Goal: Check status: Check status

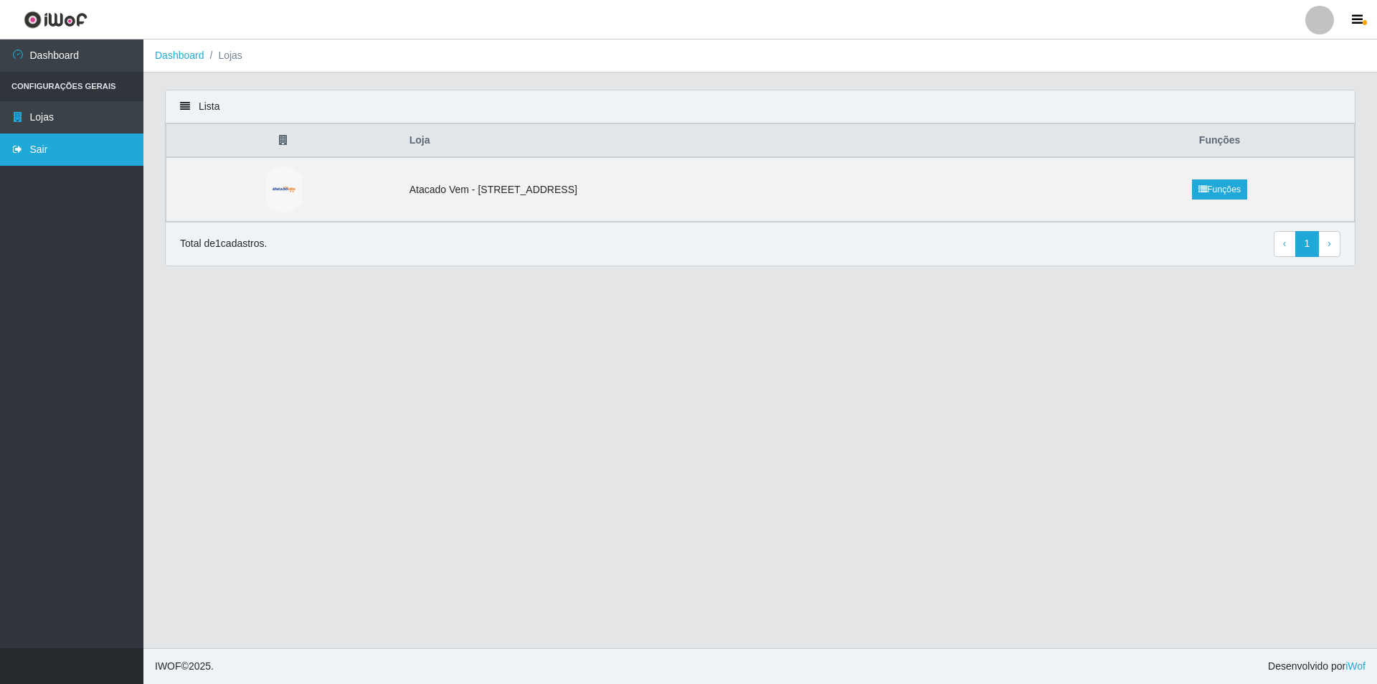
click at [82, 152] on link "Sair" at bounding box center [71, 149] width 143 height 32
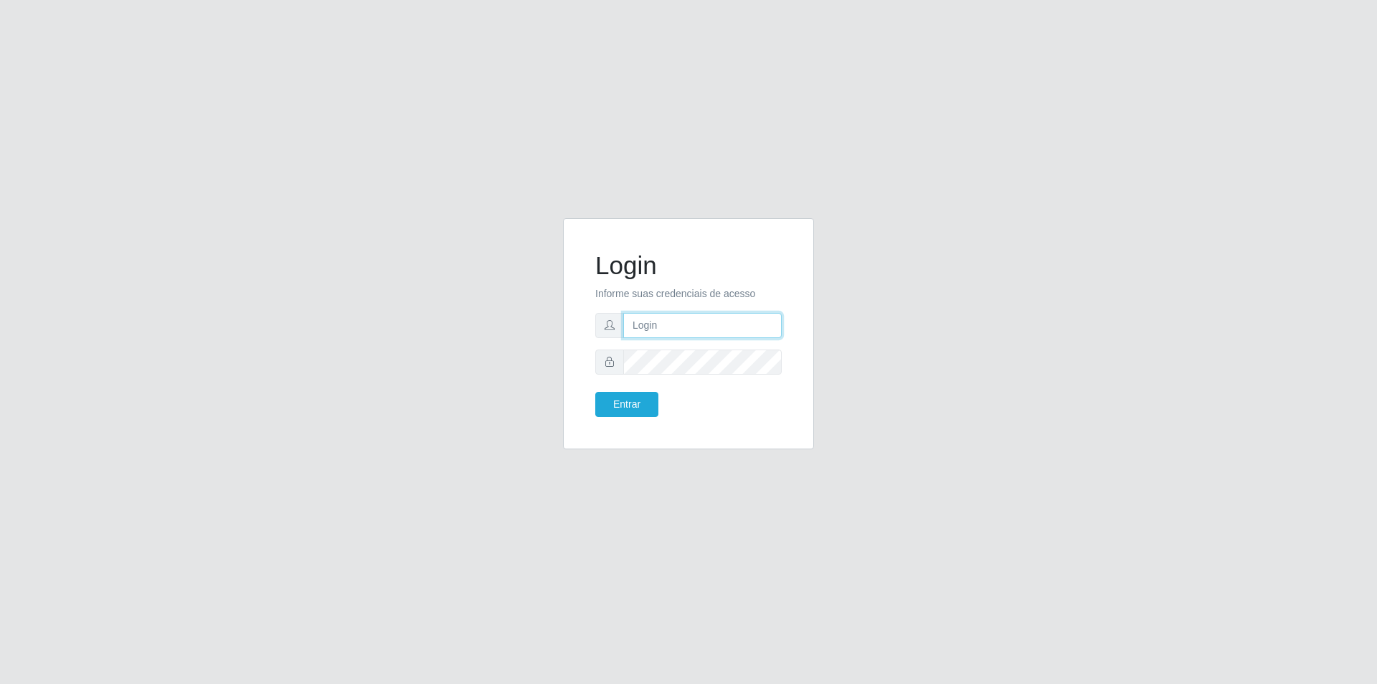
type input "[PERSON_NAME][EMAIL_ADDRESS][DOMAIN_NAME]"
click at [645, 399] on button "Entrar" at bounding box center [626, 404] width 63 height 25
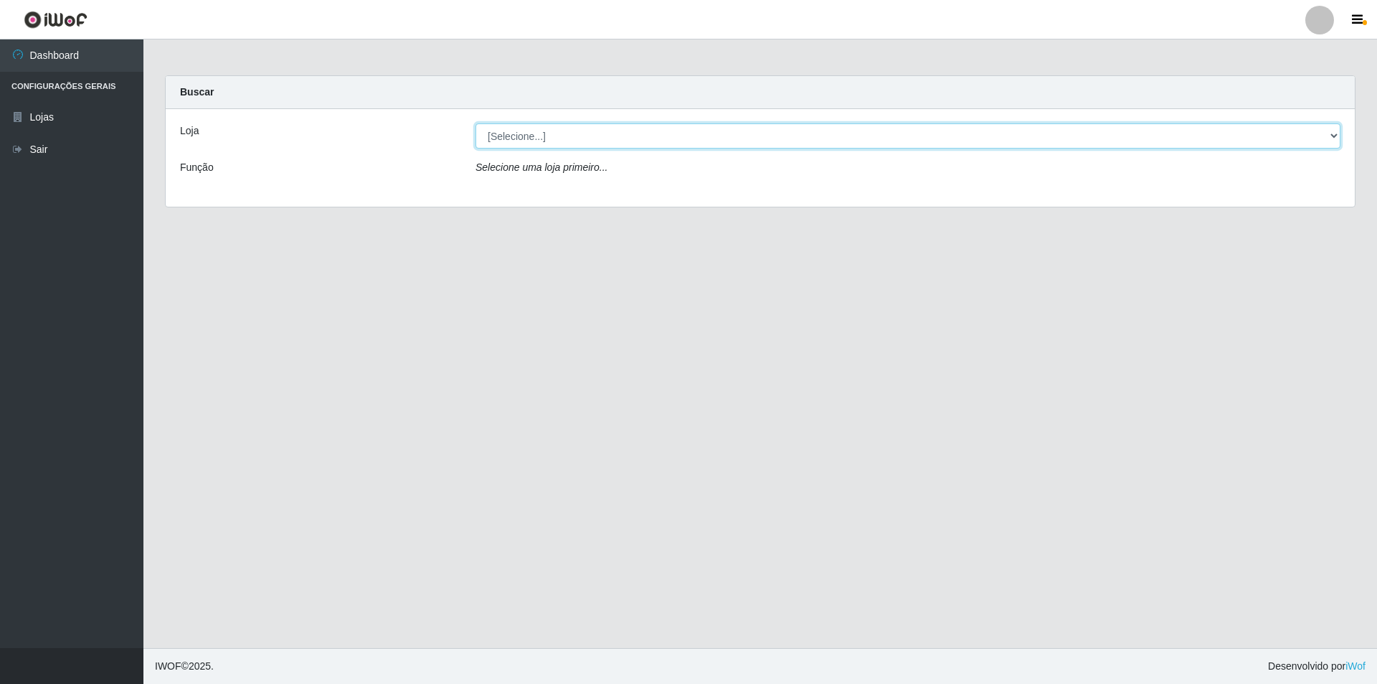
click at [694, 141] on select "[Selecione...] Atacado Vem - [STREET_ADDRESS]" at bounding box center [908, 135] width 865 height 25
select select "461"
click at [476, 123] on select "[Selecione...] Atacado Vem - [STREET_ADDRESS]" at bounding box center [908, 135] width 865 height 25
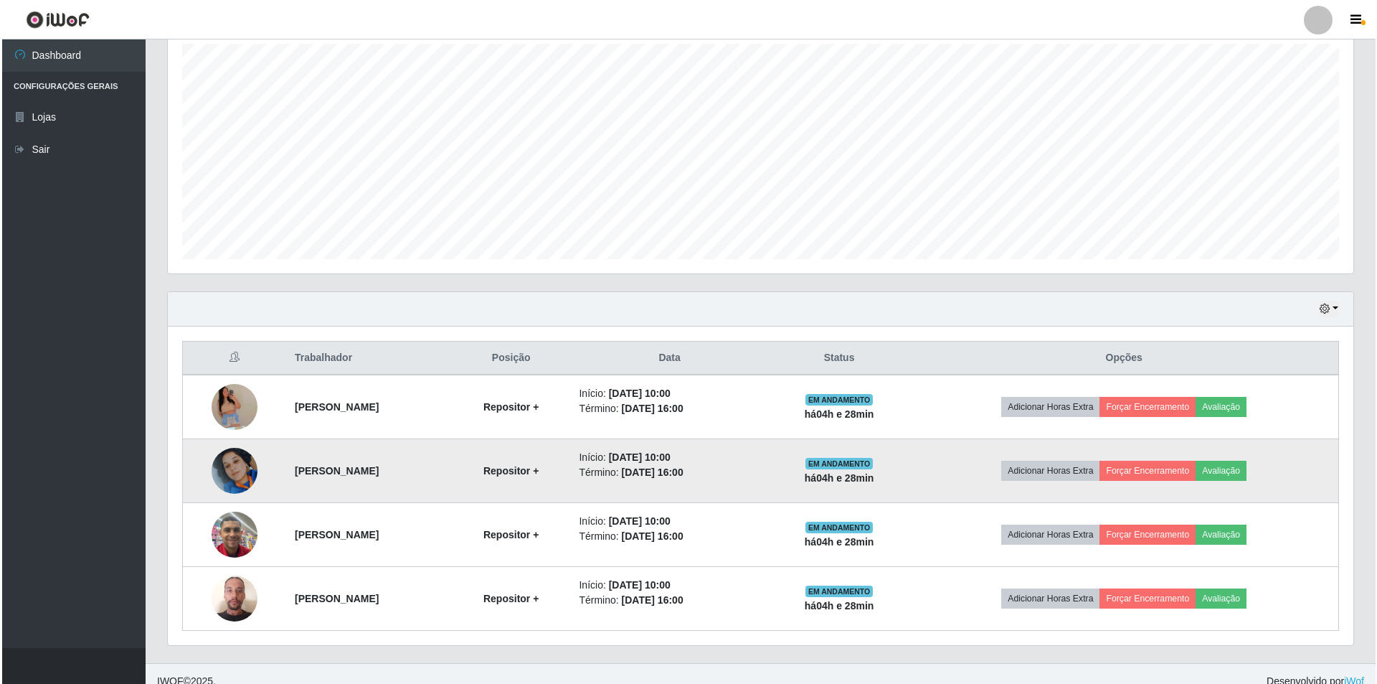
scroll to position [269, 0]
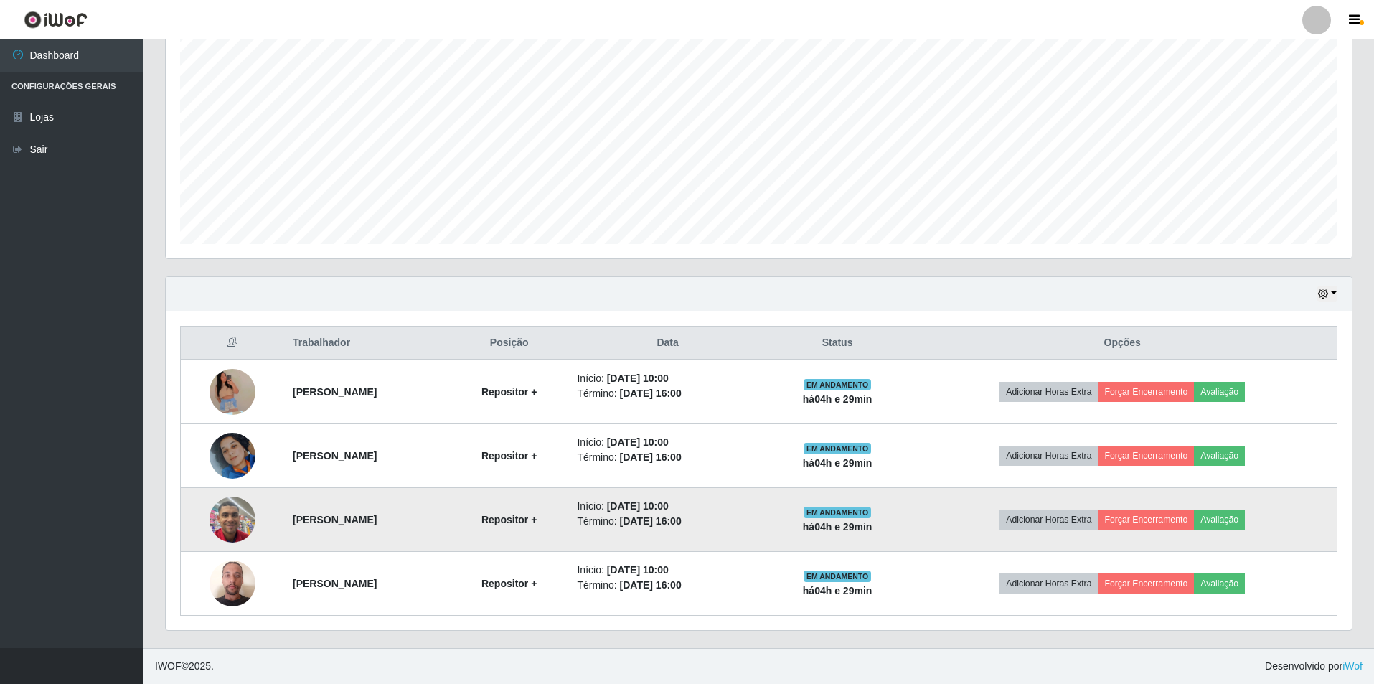
click at [225, 510] on img at bounding box center [232, 518] width 46 height 61
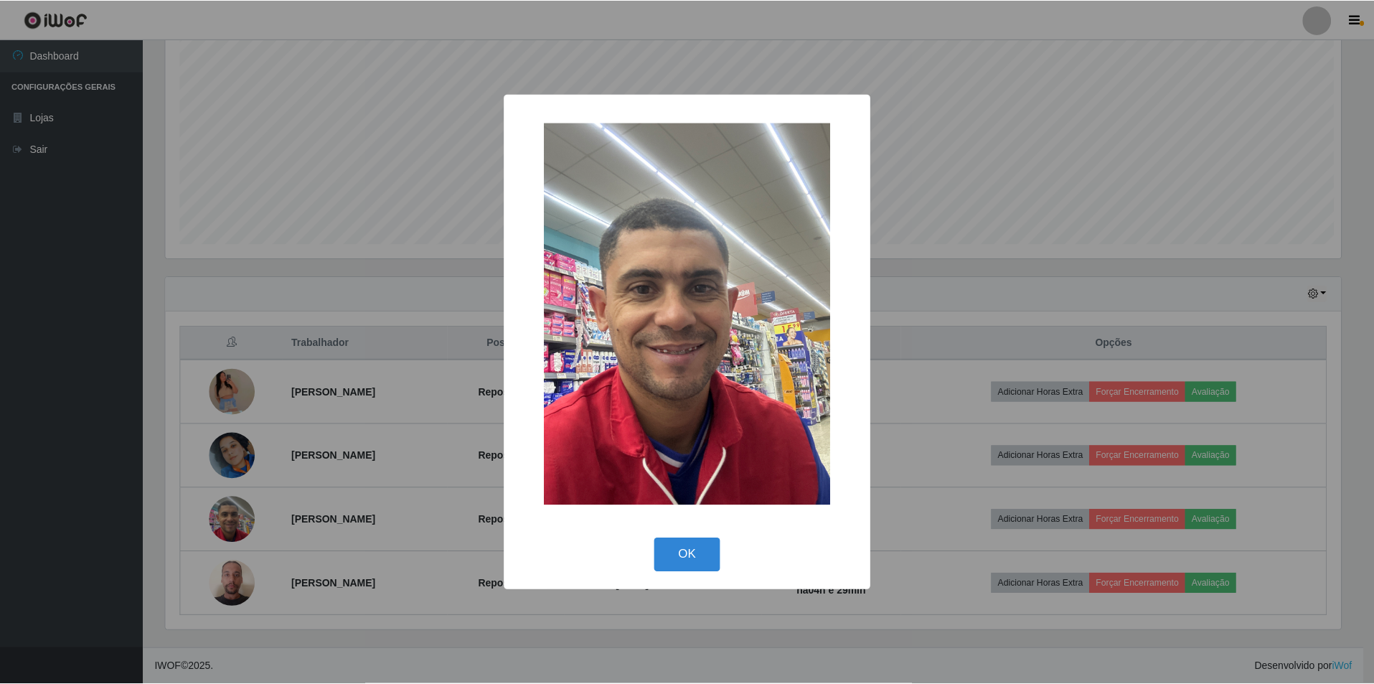
scroll to position [298, 1178]
click at [349, 381] on div "× OK Cancel" at bounding box center [688, 342] width 1377 height 684
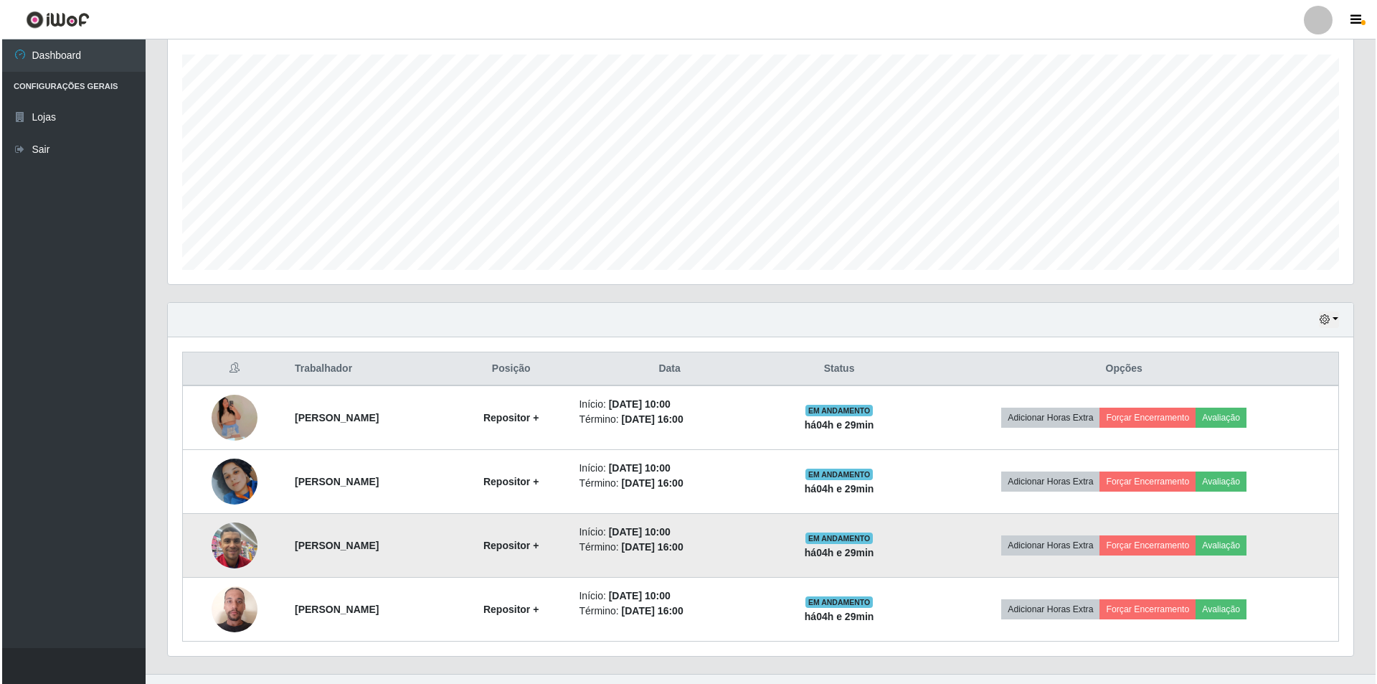
scroll to position [269, 0]
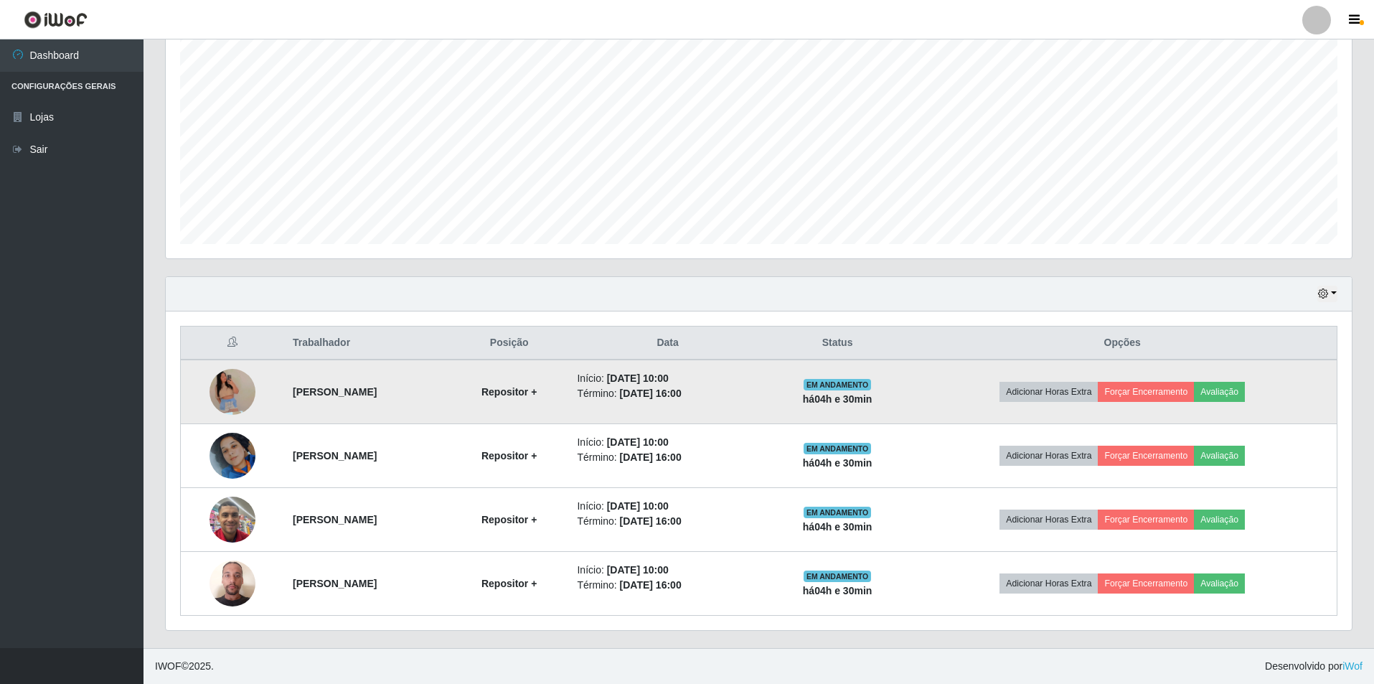
click at [217, 392] on img at bounding box center [232, 391] width 46 height 105
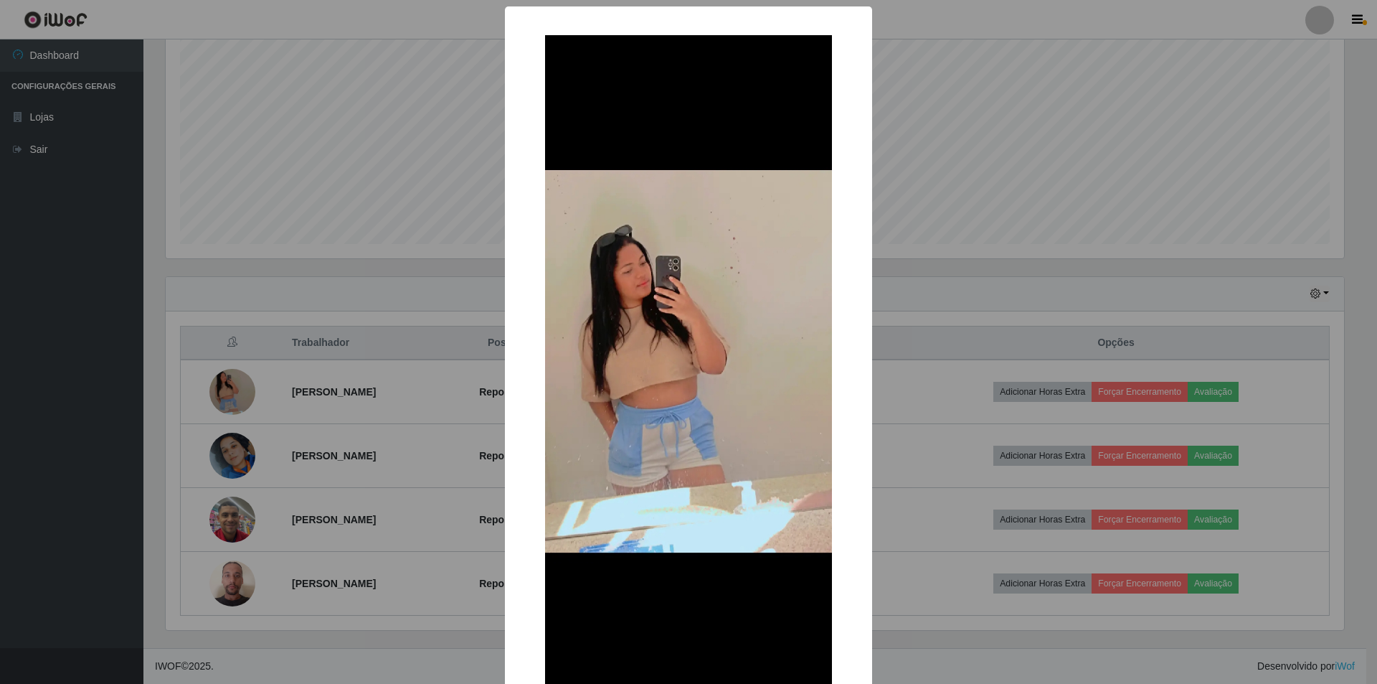
click at [264, 379] on div "× OK Cancel" at bounding box center [688, 342] width 1377 height 684
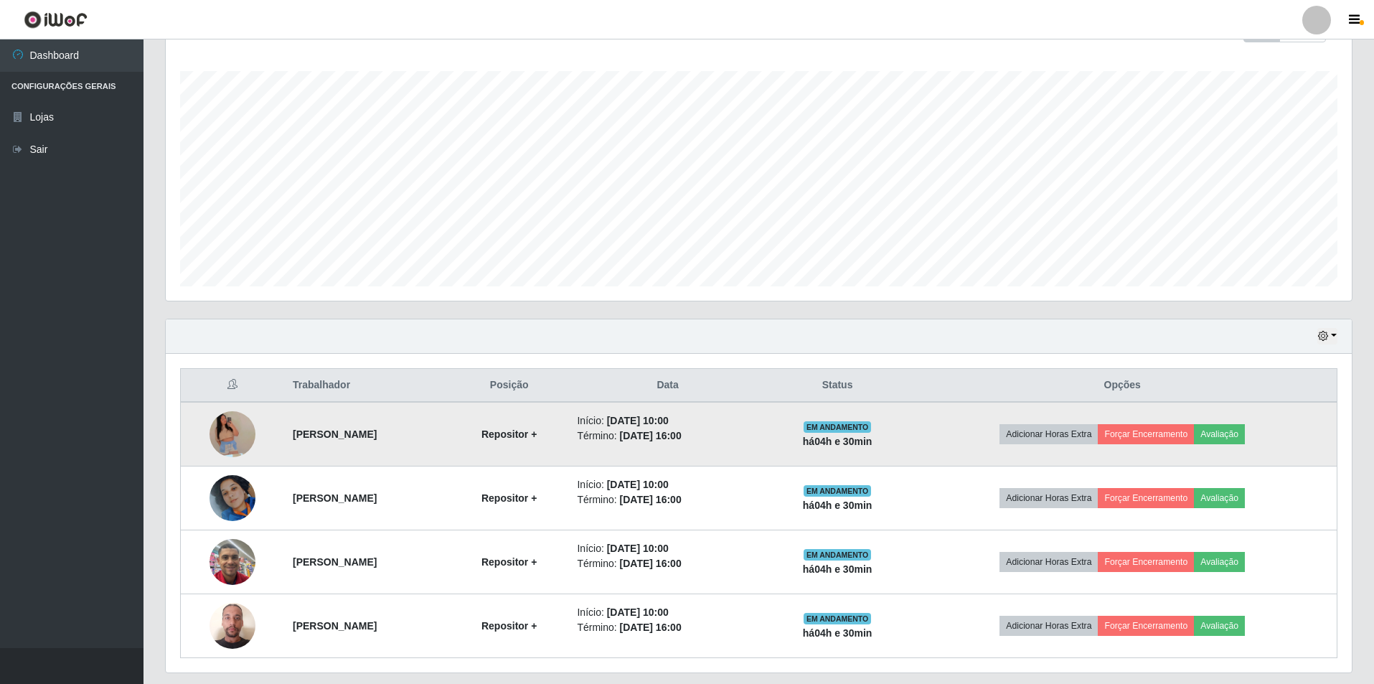
scroll to position [269, 0]
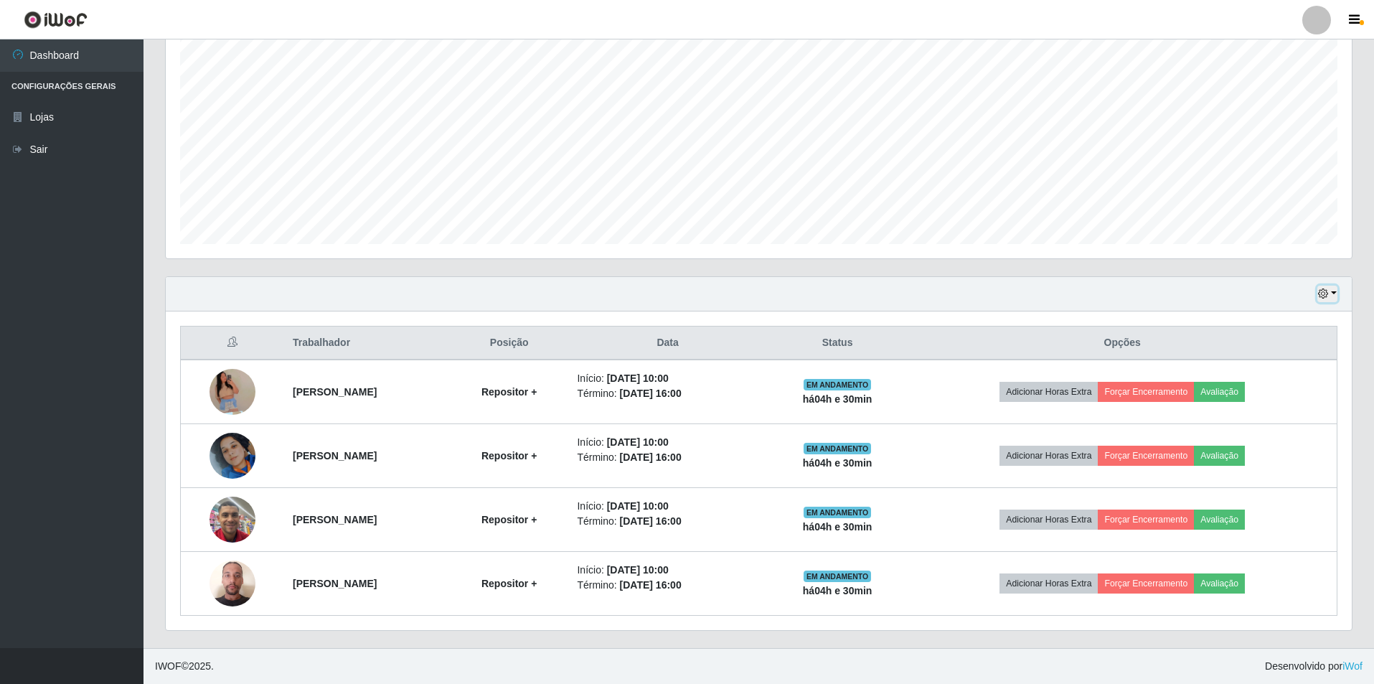
click at [1331, 293] on button "button" at bounding box center [1327, 293] width 20 height 16
click at [1293, 352] on button "1 dia" at bounding box center [1279, 349] width 113 height 30
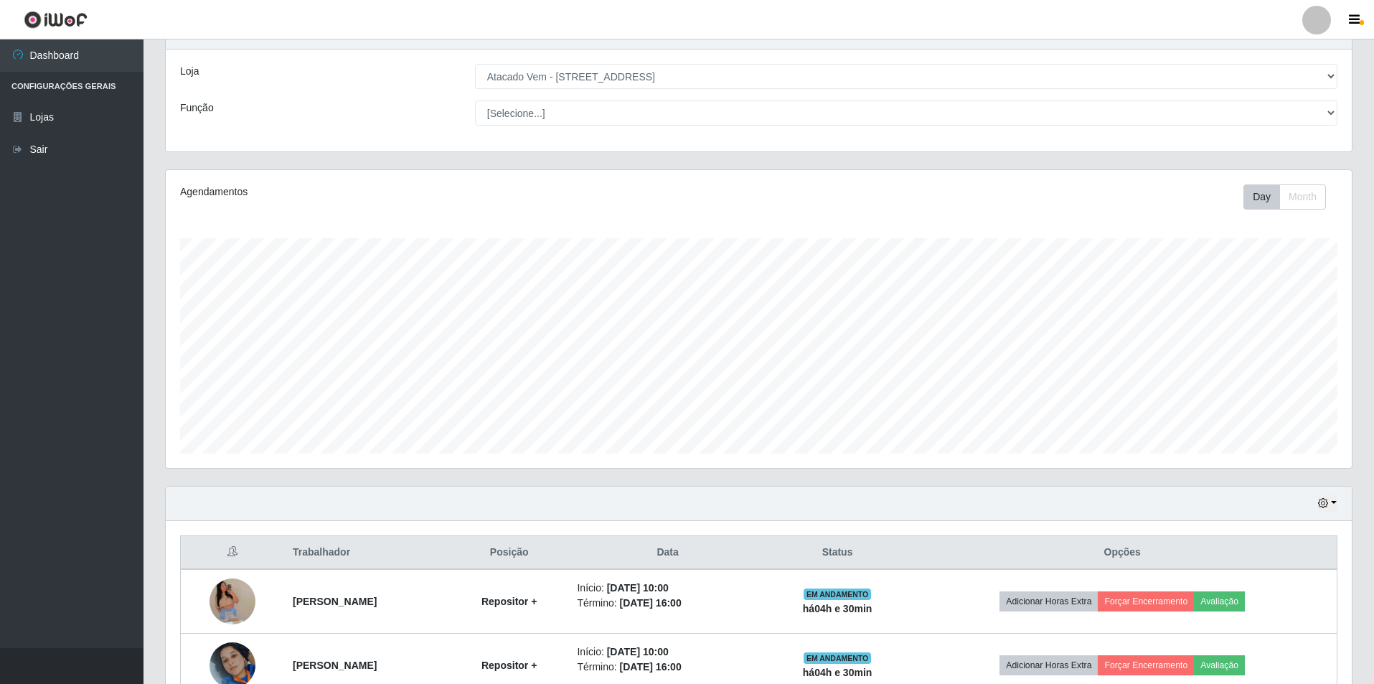
scroll to position [0, 0]
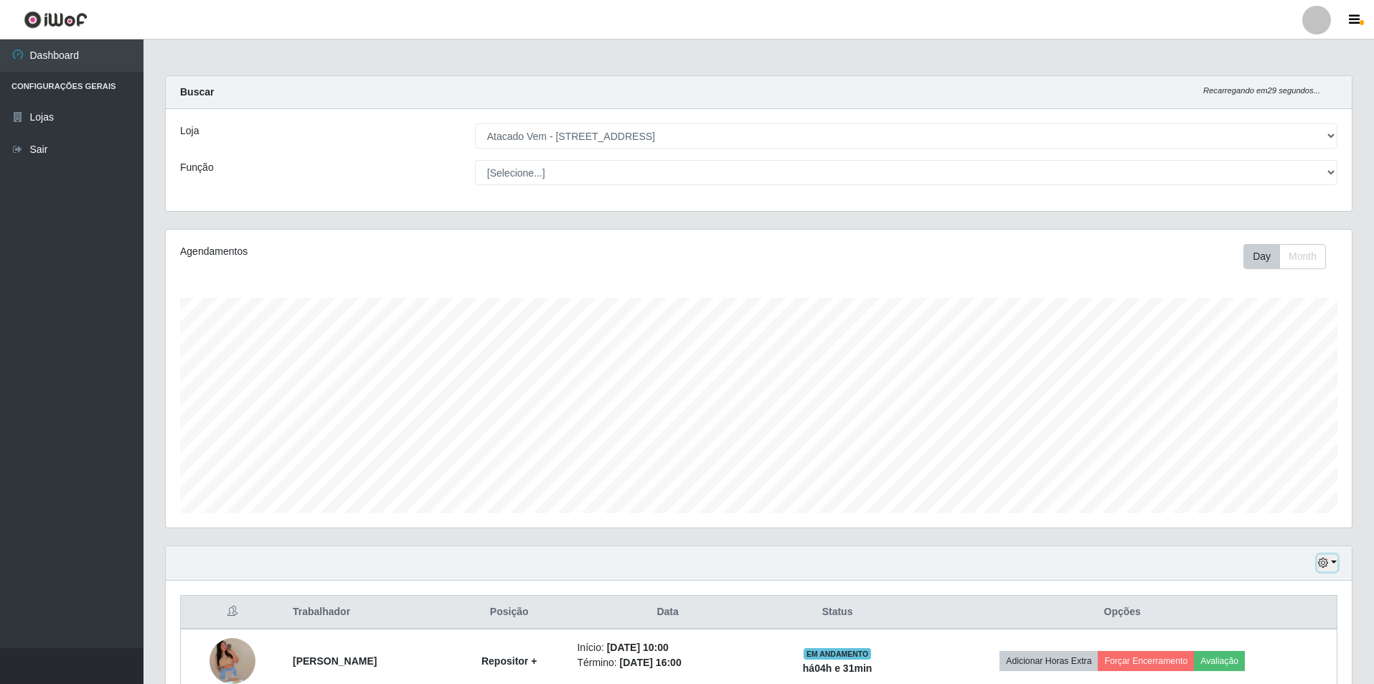
click at [1324, 565] on icon "button" at bounding box center [1323, 562] width 10 height 10
click at [1247, 511] on button "1 Semana" at bounding box center [1279, 509] width 113 height 30
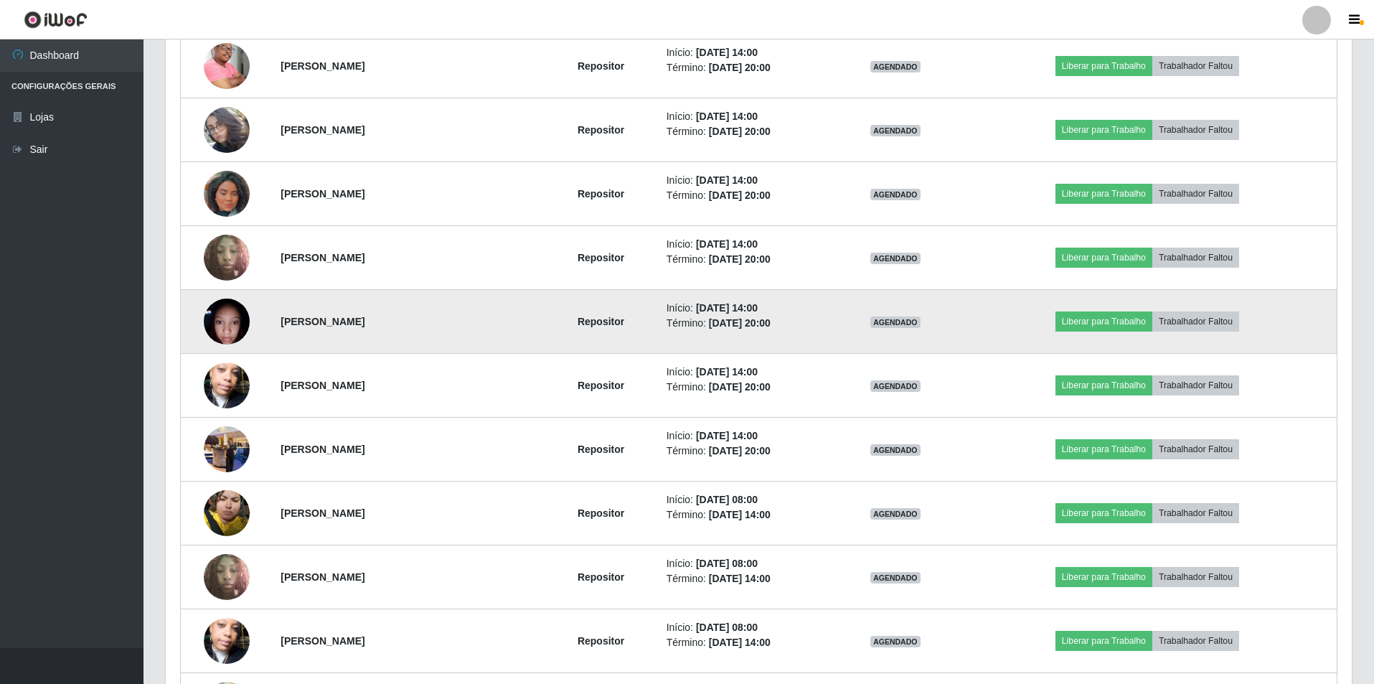
scroll to position [1161, 0]
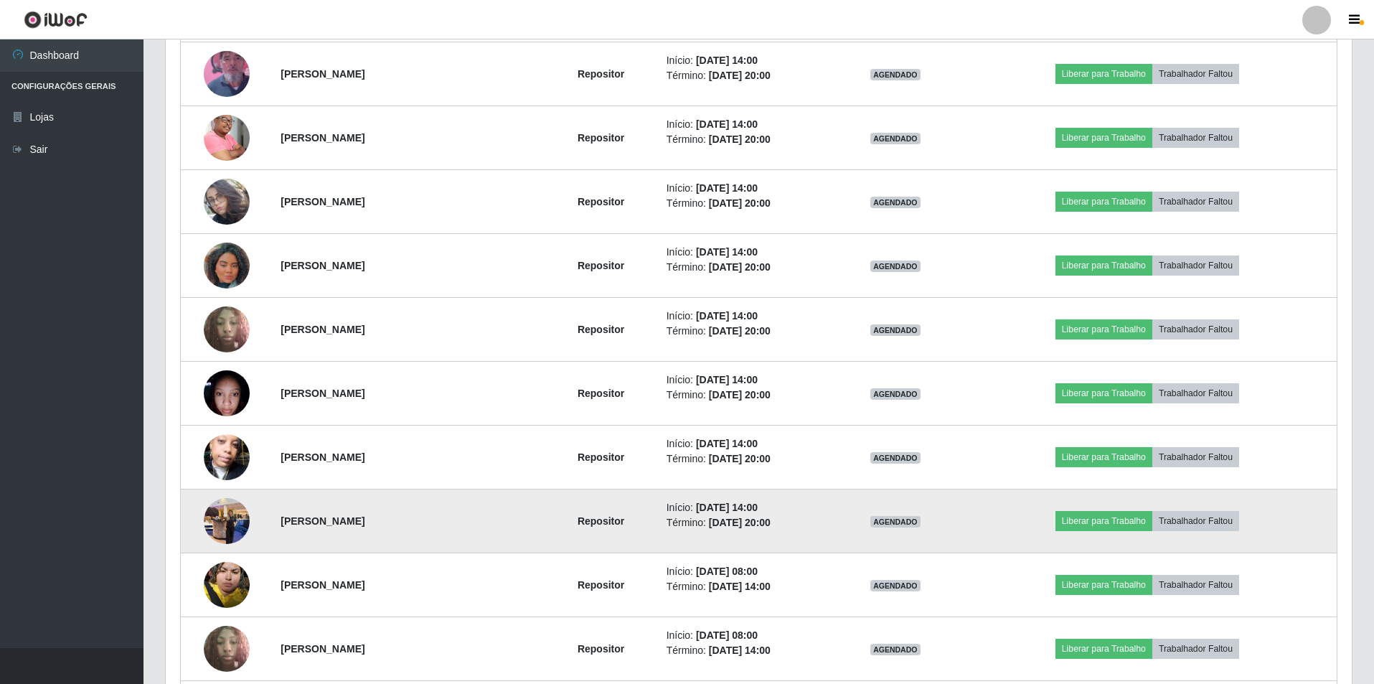
click at [247, 524] on td at bounding box center [227, 521] width 92 height 64
click at [242, 517] on img at bounding box center [227, 520] width 46 height 61
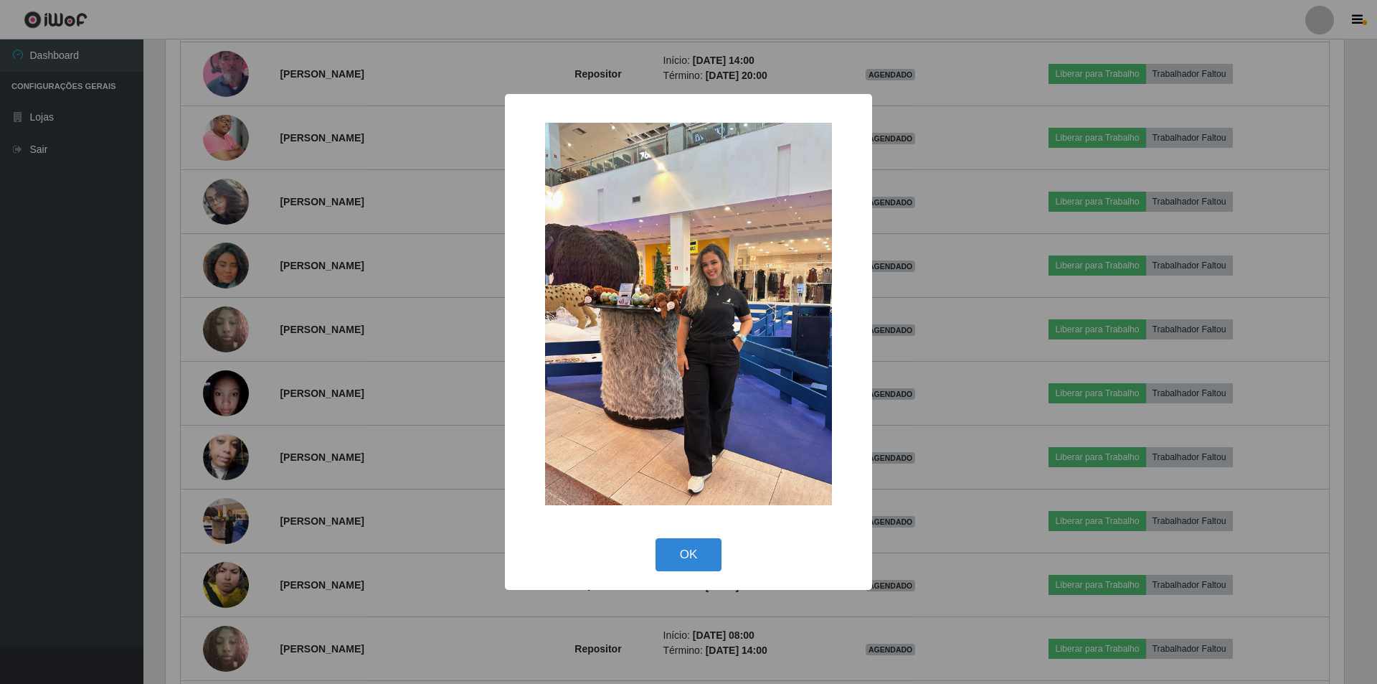
click at [369, 430] on div "× OK Cancel" at bounding box center [688, 342] width 1377 height 684
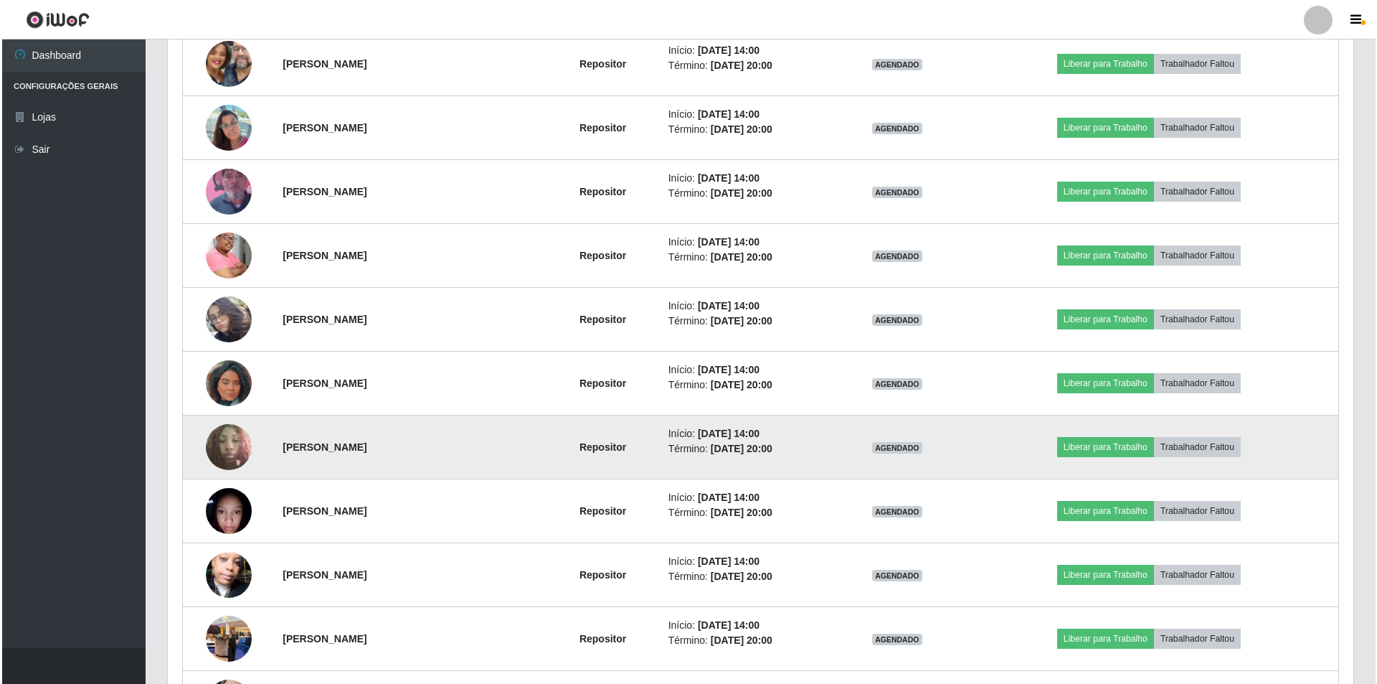
scroll to position [1018, 0]
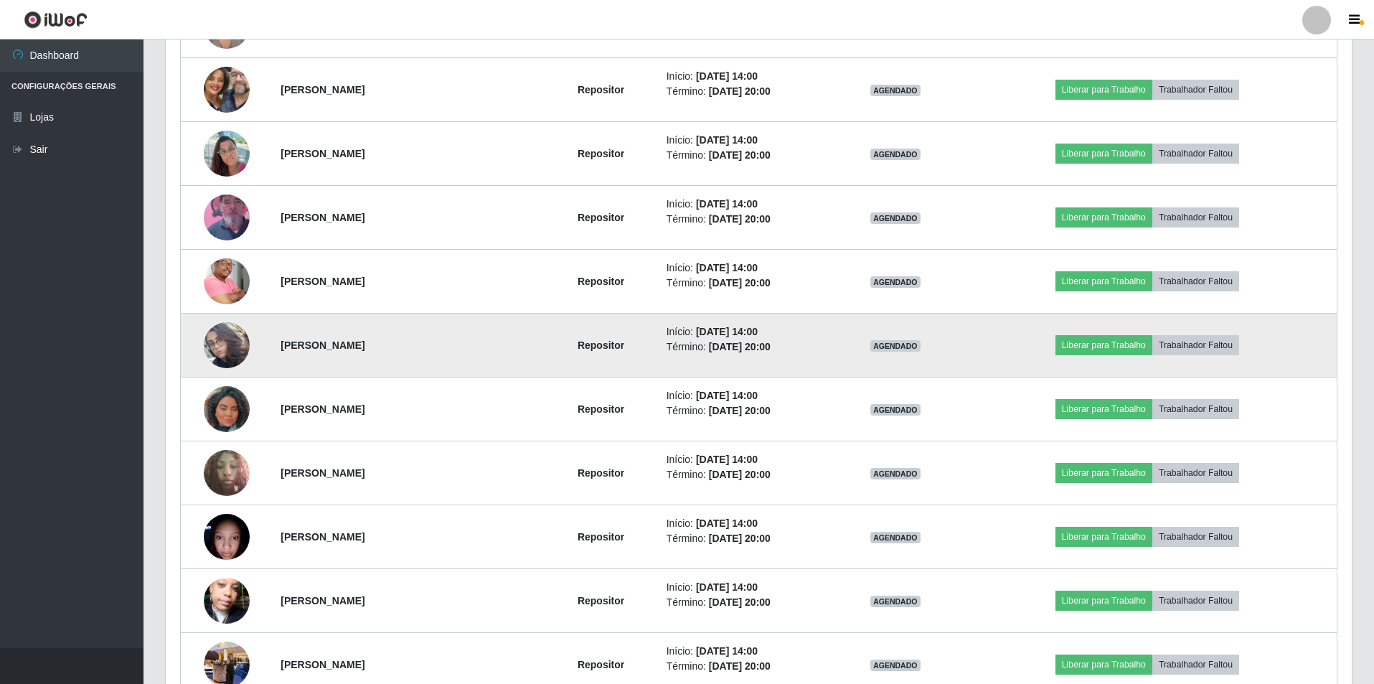
click at [219, 332] on img at bounding box center [227, 345] width 46 height 82
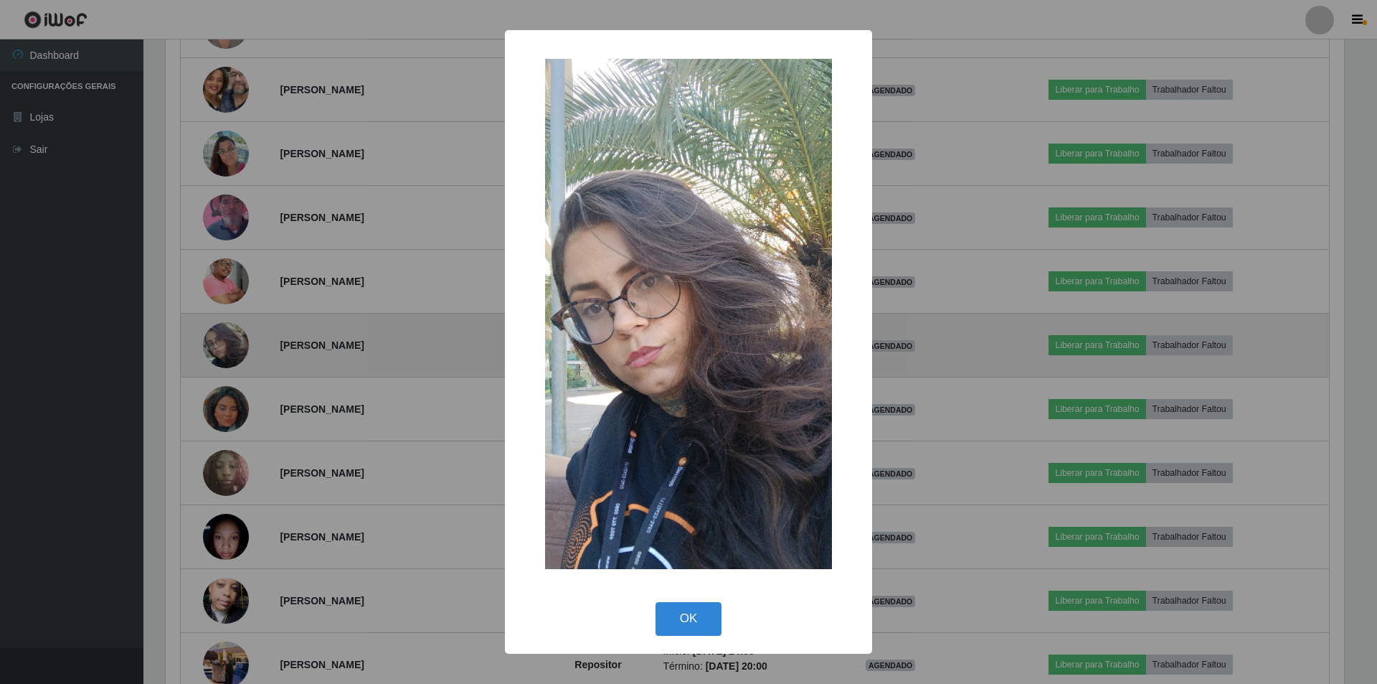
click at [359, 304] on div "× OK Cancel" at bounding box center [688, 342] width 1377 height 684
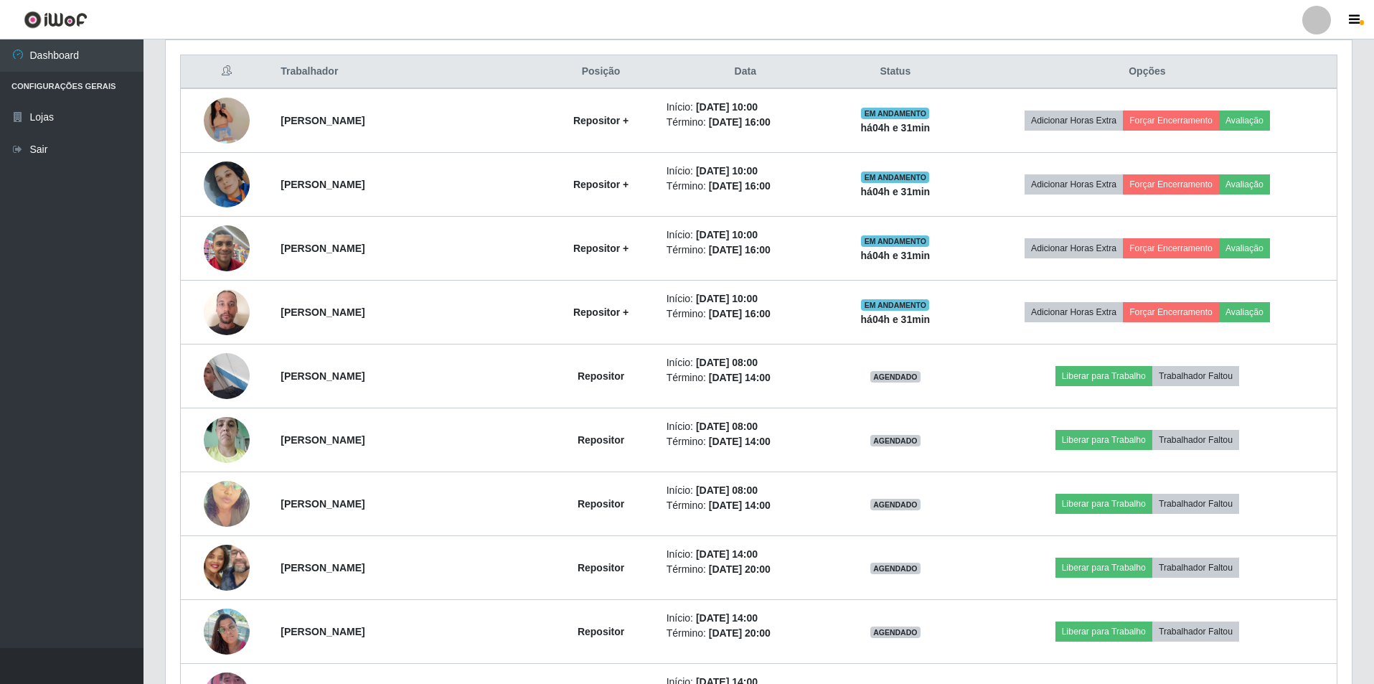
scroll to position [516, 0]
